Goal: Task Accomplishment & Management: Manage account settings

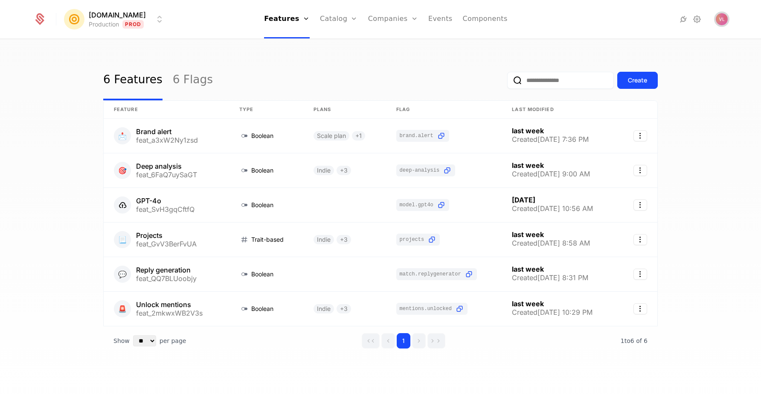
click at [722, 18] on img "Open user button" at bounding box center [722, 19] width 12 height 12
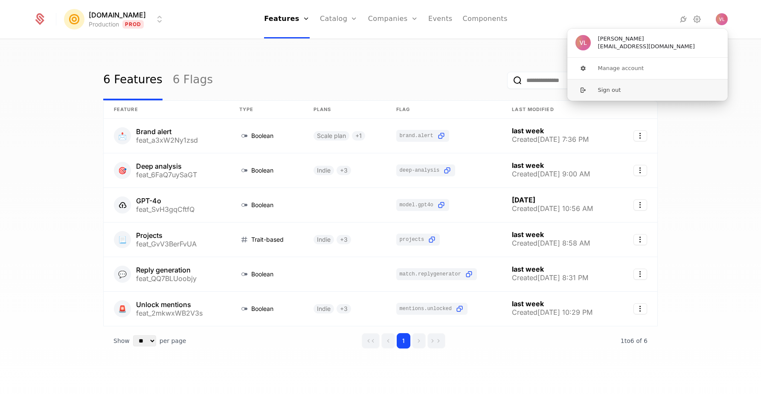
click at [631, 89] on button "Sign out" at bounding box center [647, 90] width 161 height 22
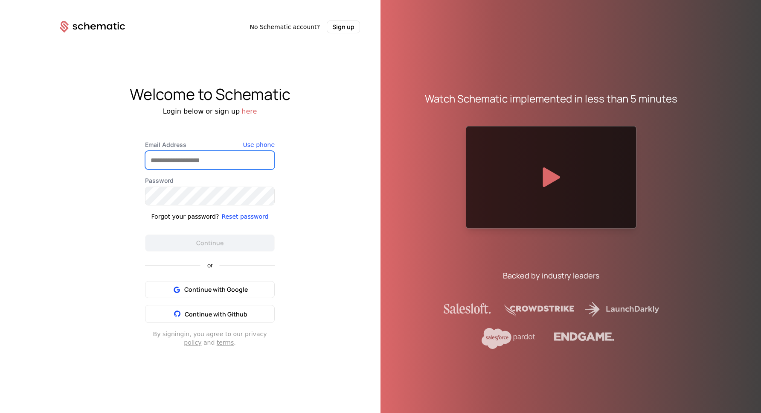
click at [226, 163] on input "Email Address" at bounding box center [210, 160] width 129 height 18
click at [362, 173] on div "Welcome to Schematic Login below or sign up here Email Address Use phone Passwo…" at bounding box center [209, 216] width 341 height 366
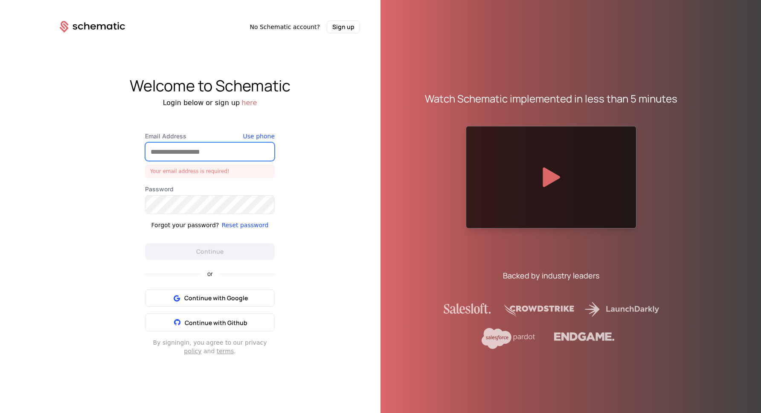
click at [192, 145] on input "Email Address" at bounding box center [210, 152] width 129 height 18
type input "**********"
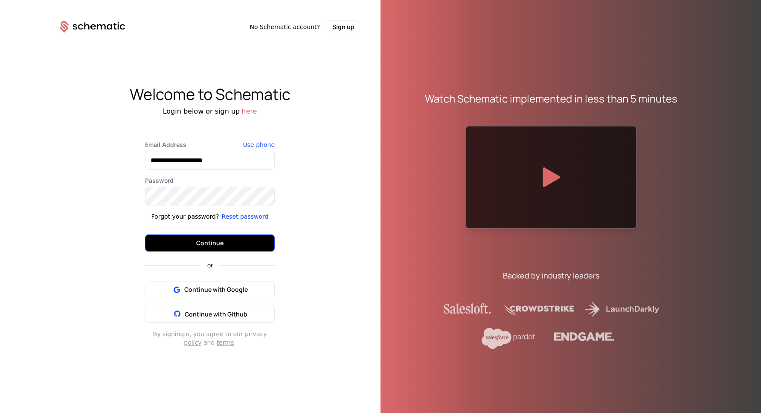
click at [192, 242] on button "Continue" at bounding box center [210, 242] width 130 height 17
